Goal: Task Accomplishment & Management: Use online tool/utility

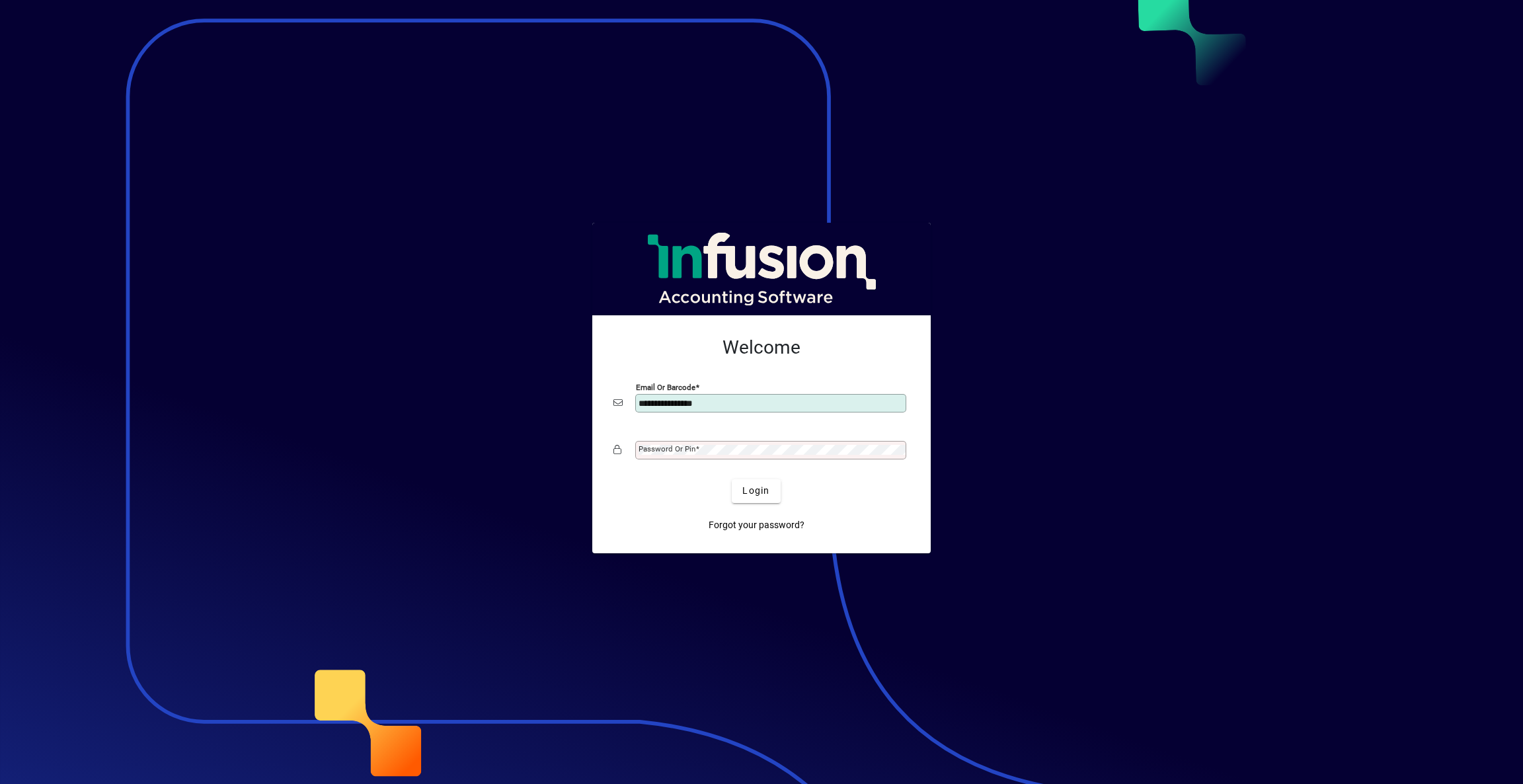
type input "**********"
click at [732, 479] on button "Login" at bounding box center [756, 491] width 49 height 24
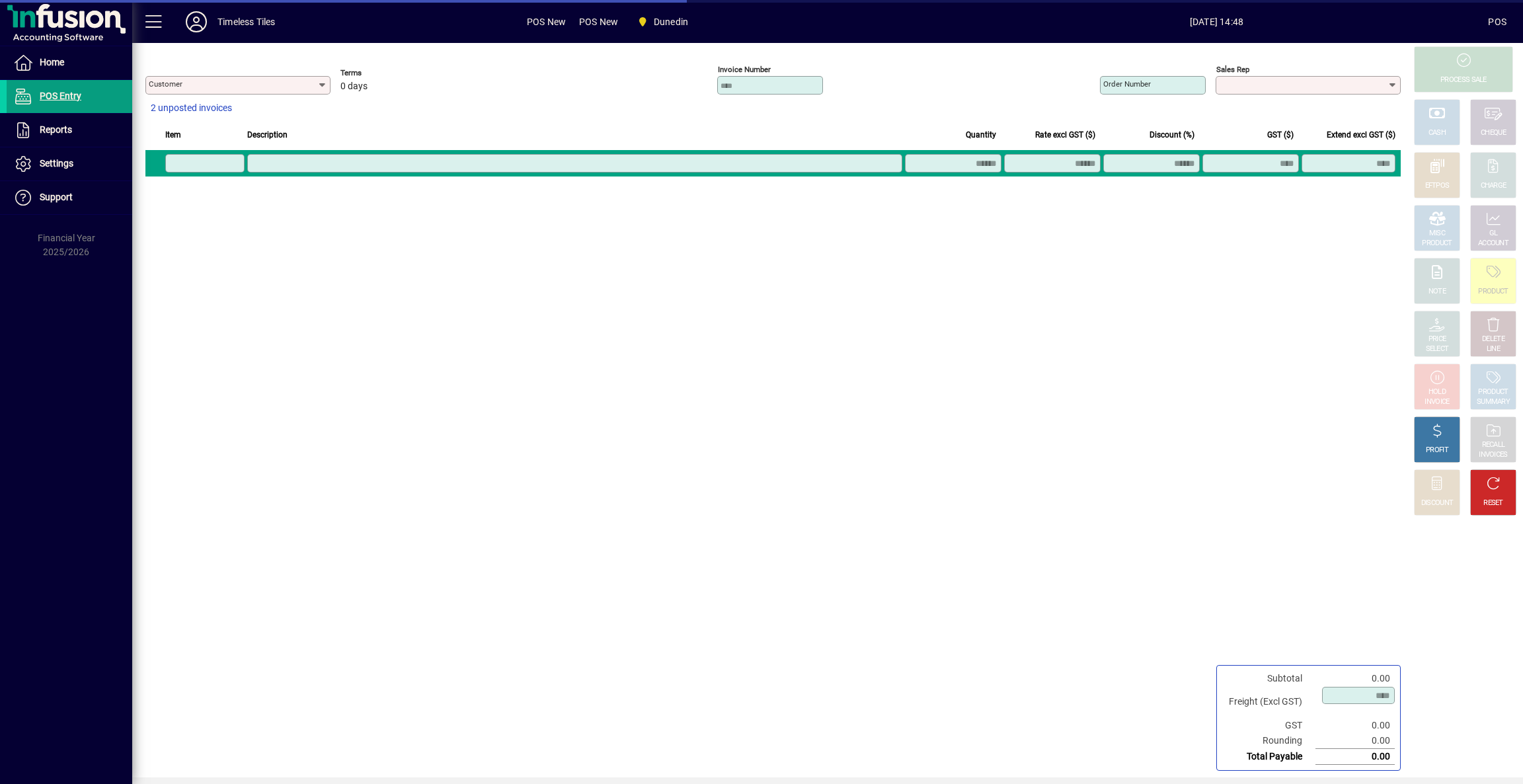
type input "**********"
